Goal: Check status: Check status

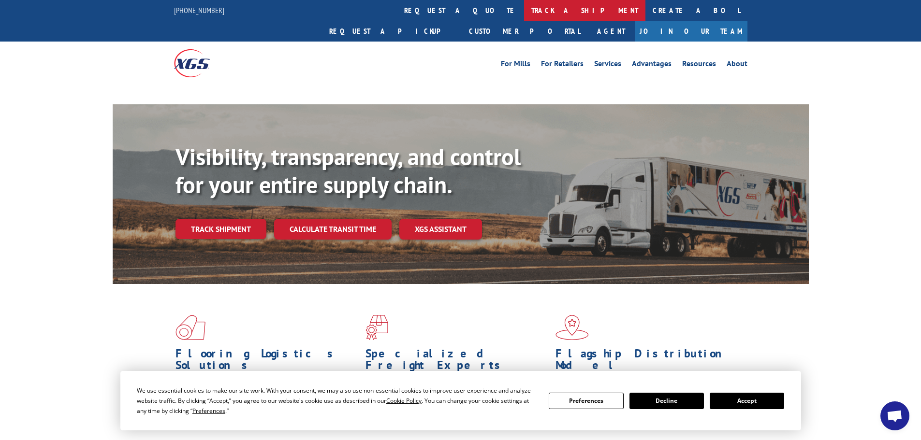
click at [524, 7] on link "track a shipment" at bounding box center [584, 10] width 121 height 21
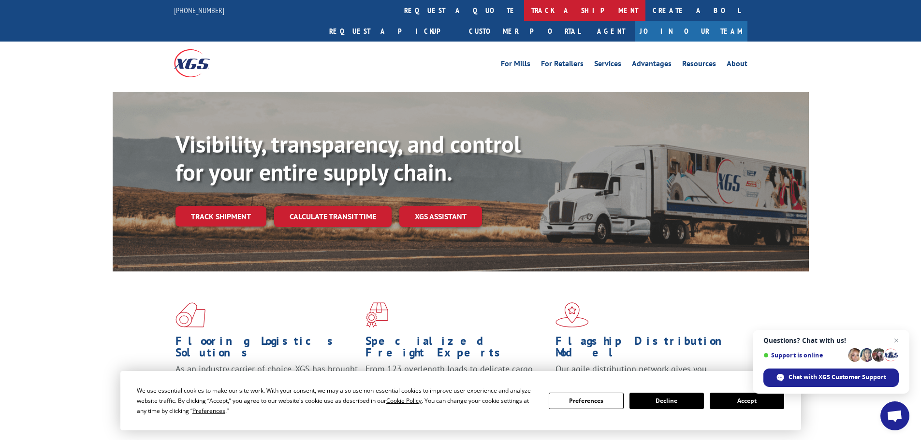
click at [524, 7] on link "track a shipment" at bounding box center [584, 10] width 121 height 21
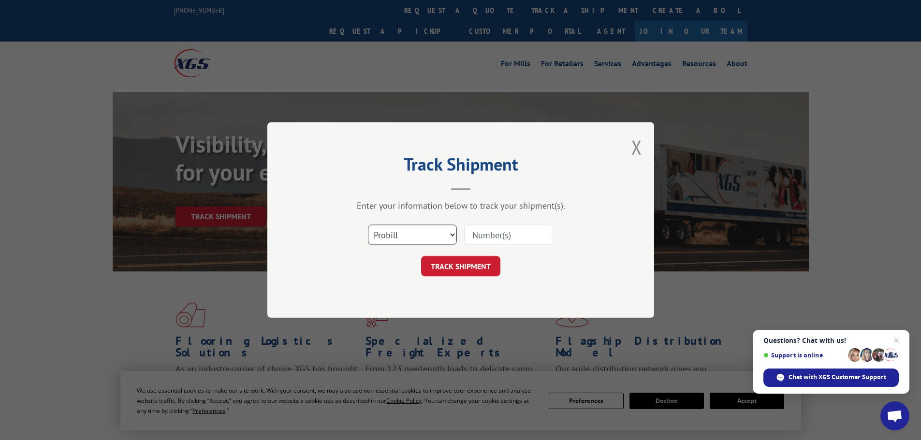
click at [449, 237] on select "Select category... Probill BOL PO" at bounding box center [412, 235] width 89 height 20
select select "po"
click at [368, 225] on select "Select category... Probill BOL PO" at bounding box center [412, 235] width 89 height 20
click at [512, 230] on input at bounding box center [508, 235] width 89 height 20
type input "38549702"
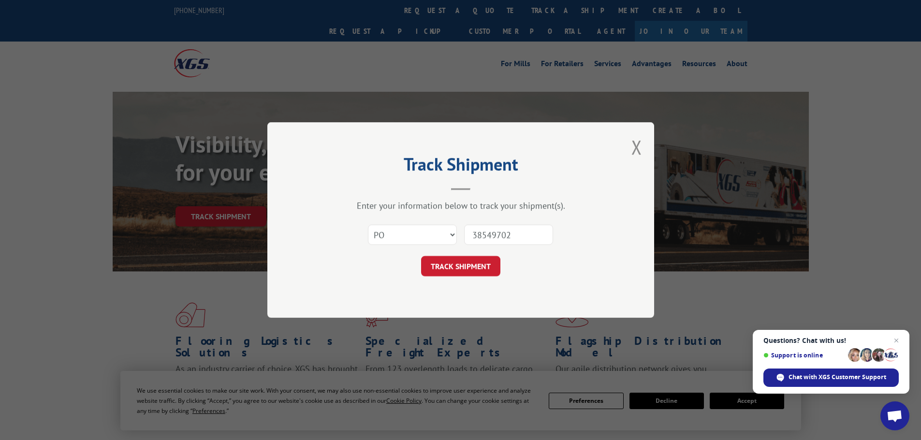
click at [421, 256] on button "TRACK SHIPMENT" at bounding box center [460, 266] width 79 height 20
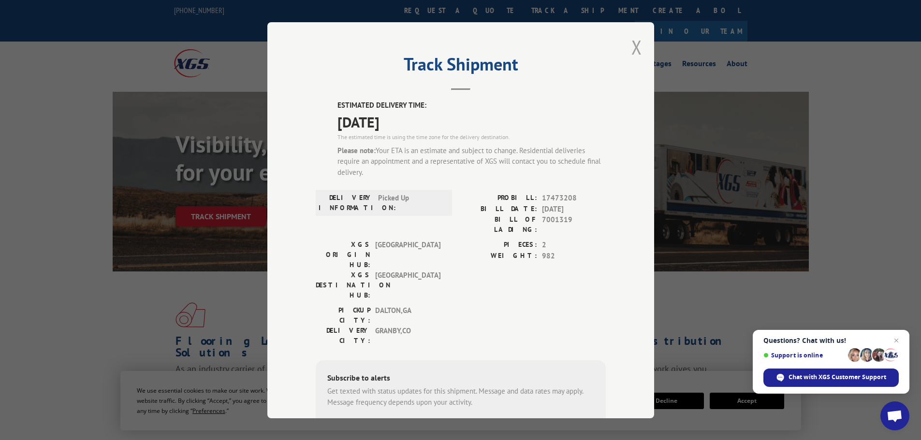
click at [633, 45] on button "Close modal" at bounding box center [636, 47] width 11 height 26
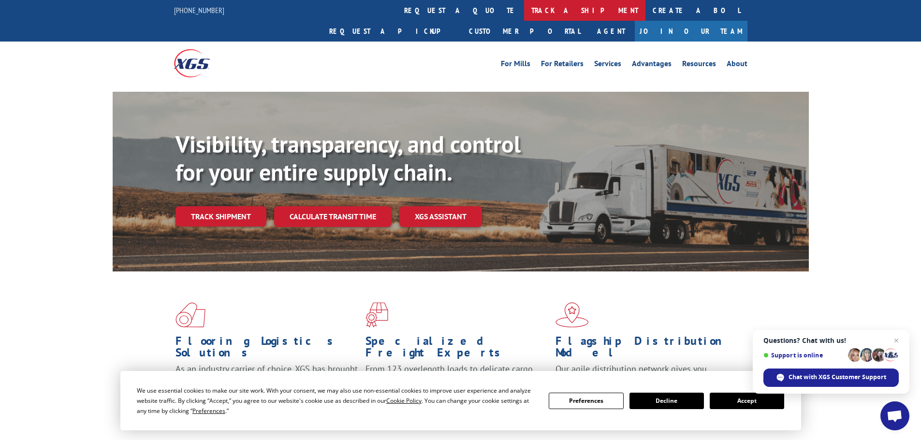
click at [524, 10] on link "track a shipment" at bounding box center [584, 10] width 121 height 21
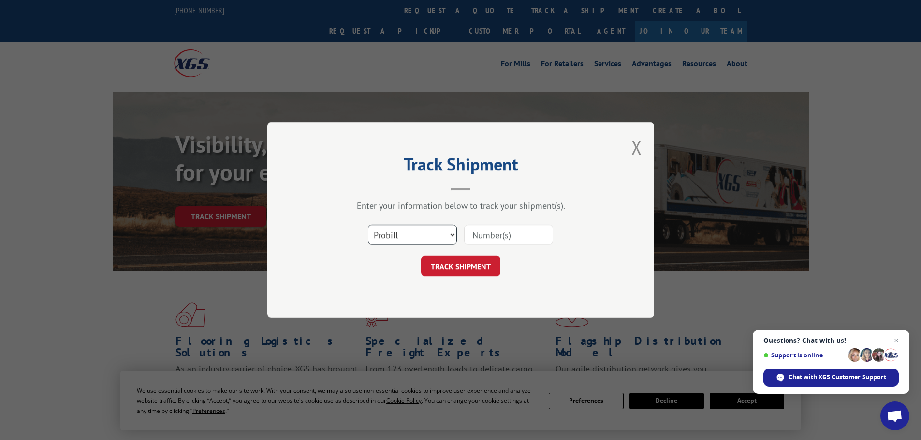
click at [413, 232] on select "Select category... Probill BOL PO" at bounding box center [412, 235] width 89 height 20
select select "po"
click at [368, 225] on select "Select category... Probill BOL PO" at bounding box center [412, 235] width 89 height 20
click at [476, 234] on input at bounding box center [508, 235] width 89 height 20
type input "38549702"
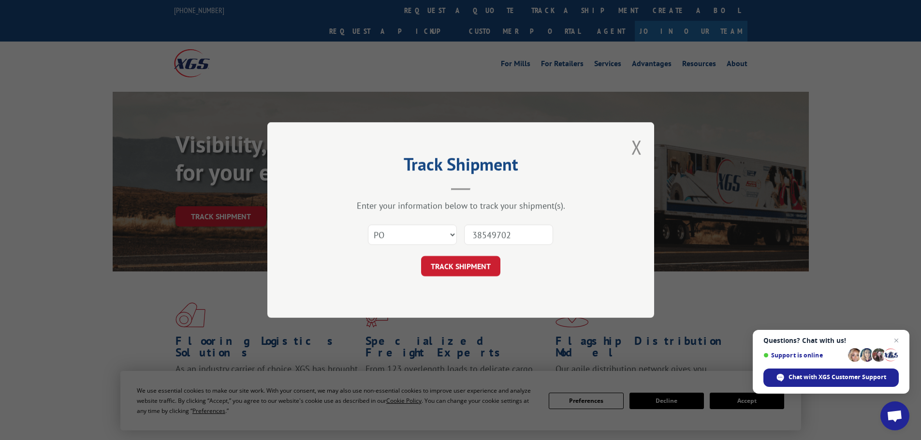
click at [421, 256] on button "TRACK SHIPMENT" at bounding box center [460, 266] width 79 height 20
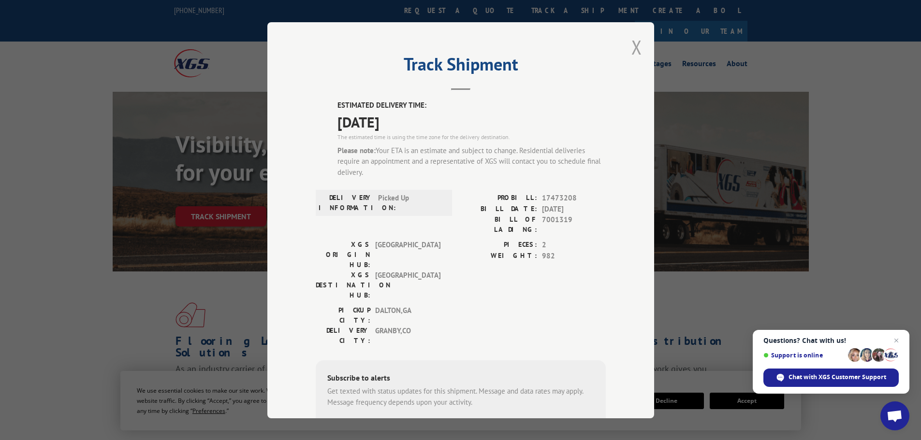
click at [632, 44] on button "Close modal" at bounding box center [636, 47] width 11 height 26
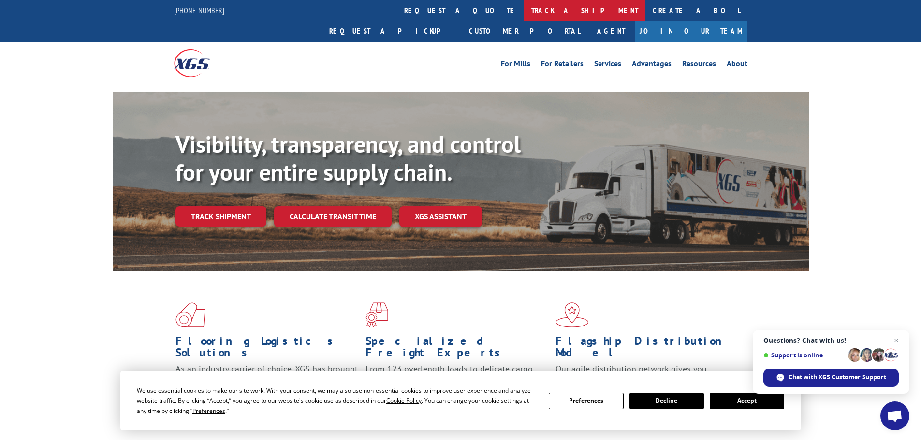
click at [524, 4] on link "track a shipment" at bounding box center [584, 10] width 121 height 21
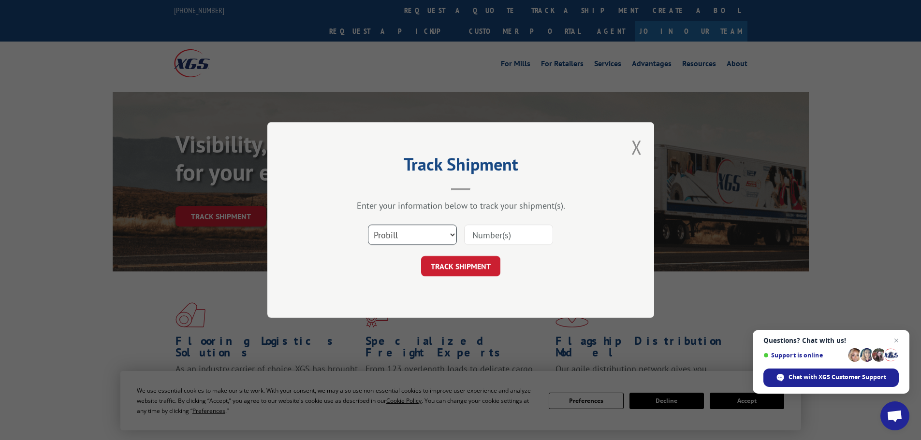
click at [391, 238] on select "Select category... Probill BOL PO" at bounding box center [412, 235] width 89 height 20
select select "po"
click at [368, 225] on select "Select category... Probill BOL PO" at bounding box center [412, 235] width 89 height 20
click at [478, 235] on input at bounding box center [508, 235] width 89 height 20
type input "38549580"
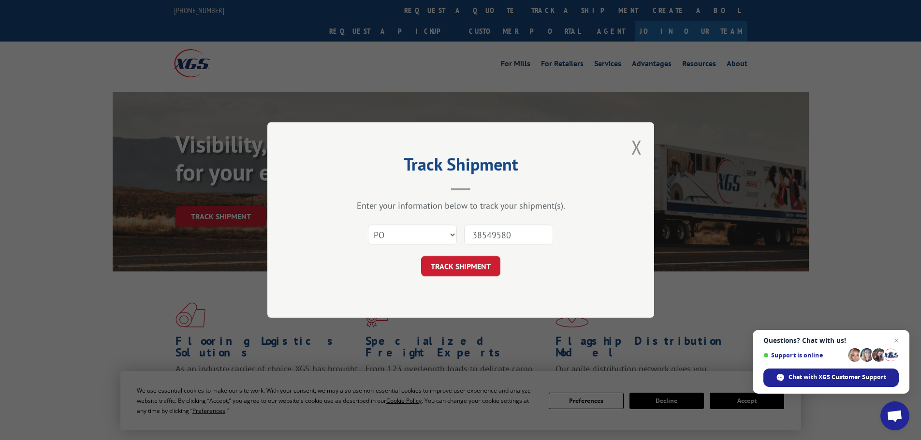
click at [421, 256] on button "TRACK SHIPMENT" at bounding box center [460, 266] width 79 height 20
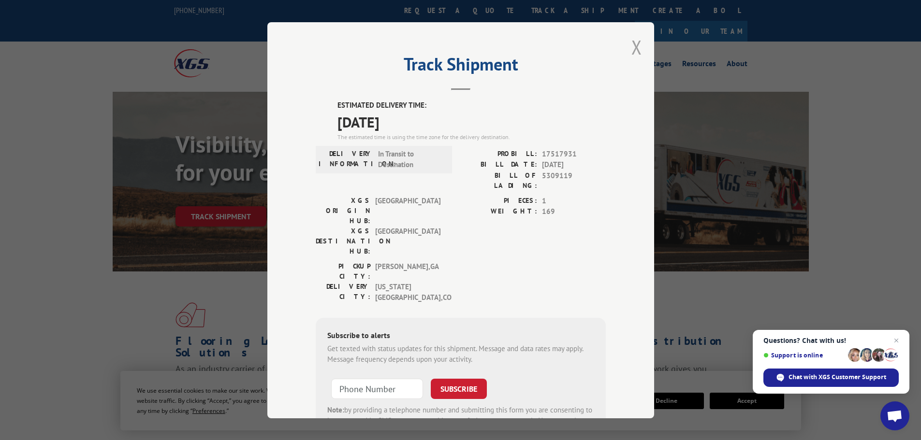
click at [633, 44] on button "Close modal" at bounding box center [636, 47] width 11 height 26
